Goal: Use online tool/utility

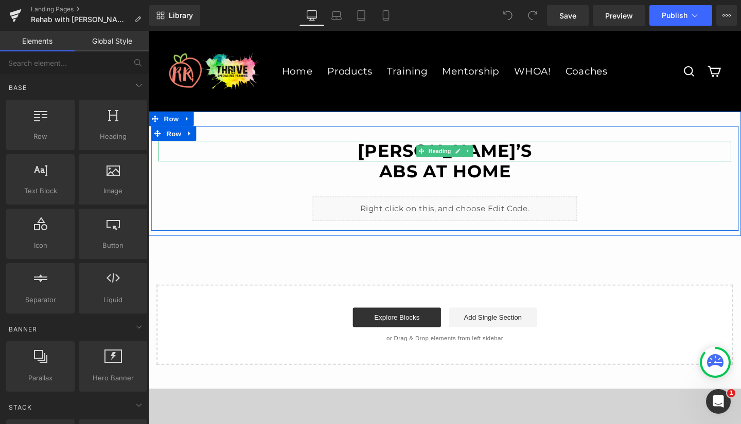
click at [402, 160] on strong "[PERSON_NAME]’s" at bounding box center [460, 157] width 184 height 22
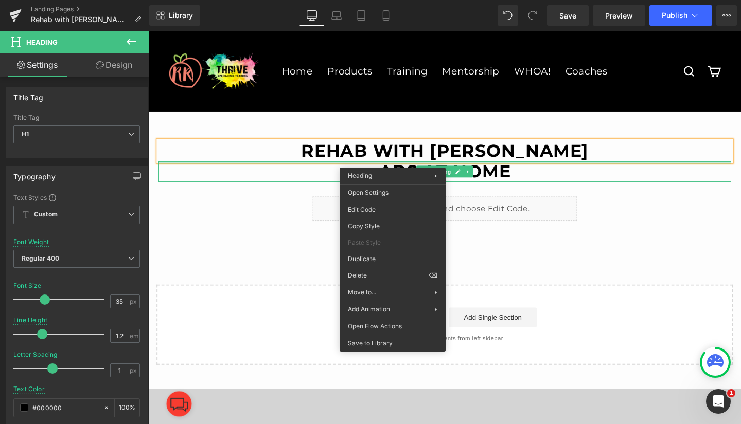
click at [498, 169] on div at bounding box center [460, 169] width 602 height 3
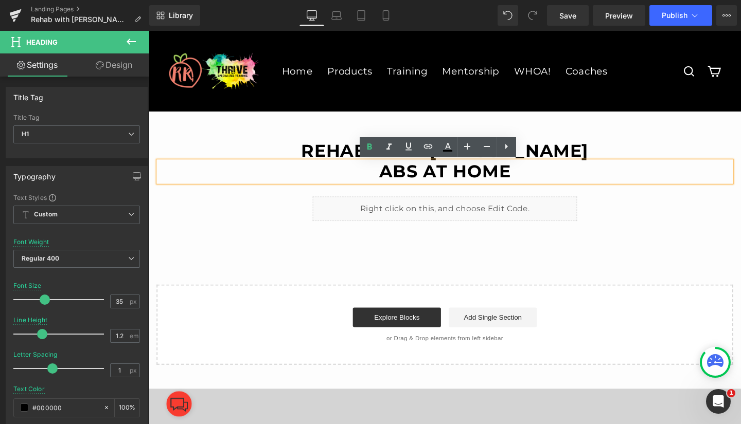
click at [500, 177] on strong "Abs At home" at bounding box center [460, 179] width 138 height 22
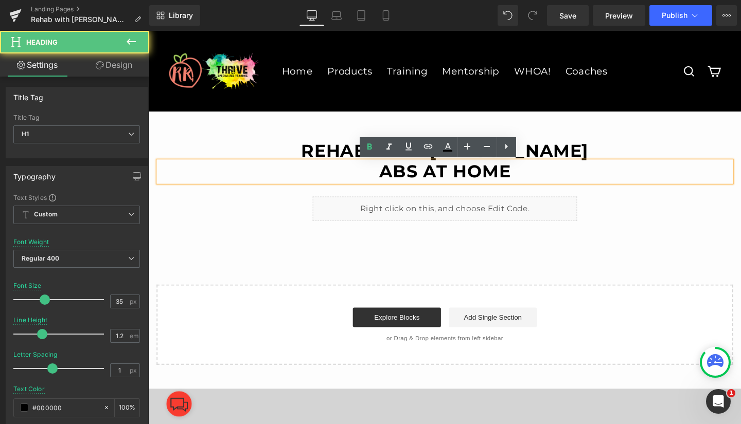
click at [520, 176] on strong "Abs At home" at bounding box center [460, 179] width 138 height 22
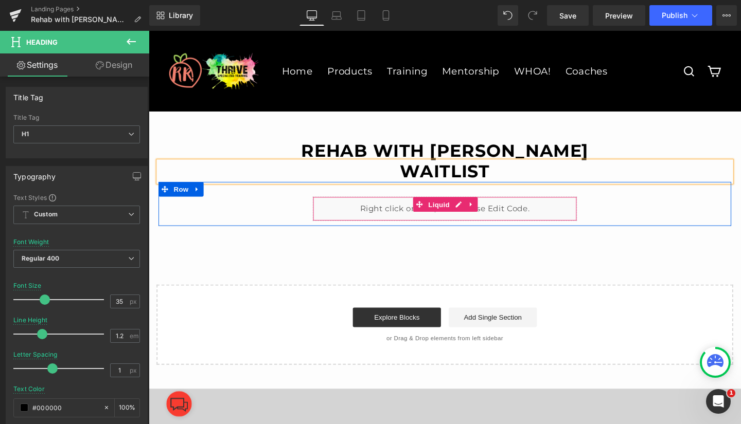
click at [450, 214] on span "Liquid" at bounding box center [454, 213] width 28 height 15
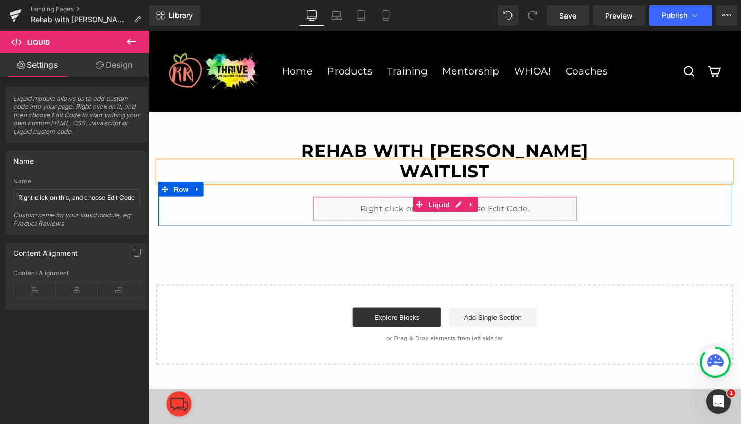
click at [456, 211] on span "Liquid" at bounding box center [454, 213] width 28 height 15
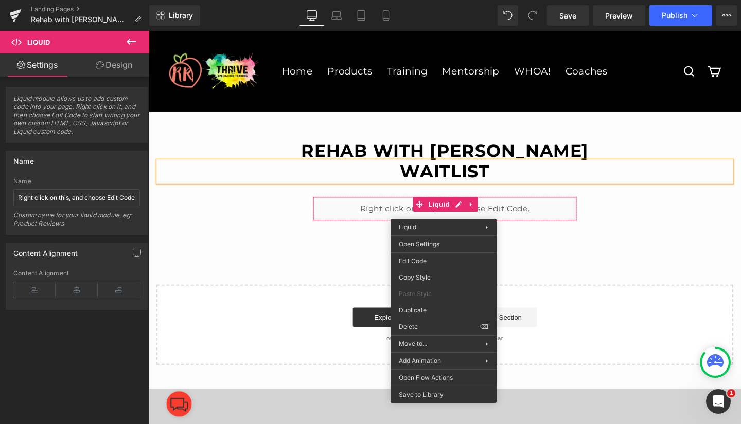
click at [426, 0] on div "Liquid You are previewing how the will restyle your page. You can not edit Elem…" at bounding box center [370, 0] width 741 height 0
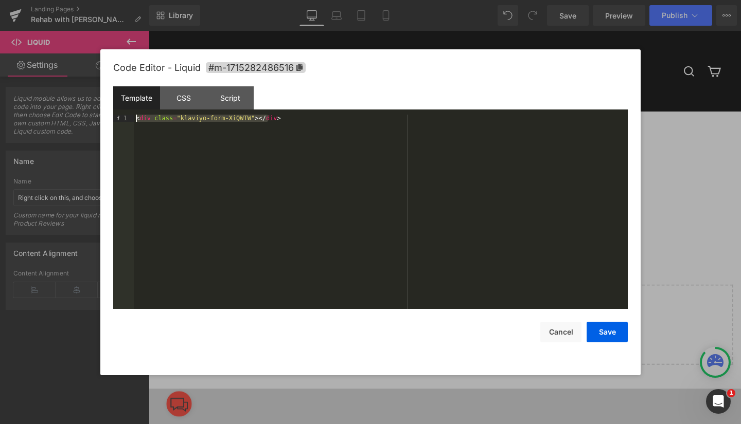
drag, startPoint x: 271, startPoint y: 119, endPoint x: 131, endPoint y: 121, distance: 139.9
click at [131, 121] on pre "1 < div class = "klaviyo-form-XiQWTW" > </ div > XXXXXXXXXXXXXXXXXXXXXXXXXXXXXX…" at bounding box center [370, 212] width 514 height 194
click at [603, 331] on button "Save" at bounding box center [606, 332] width 41 height 21
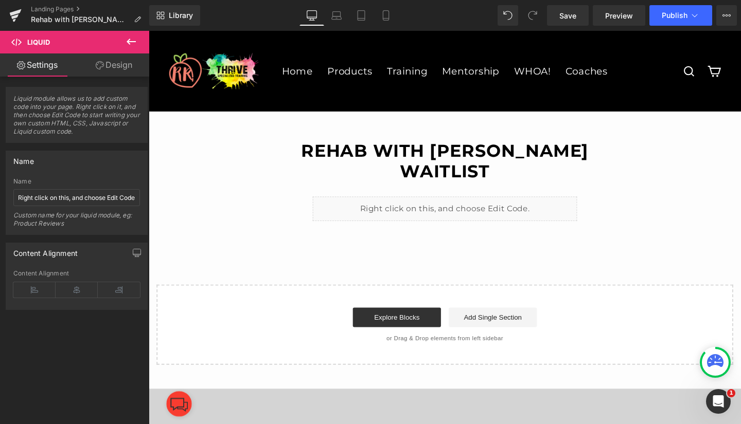
click at [572, 18] on span "Save" at bounding box center [567, 15] width 17 height 11
click at [618, 12] on span "Preview" at bounding box center [619, 15] width 28 height 11
